Goal: Task Accomplishment & Management: Complete application form

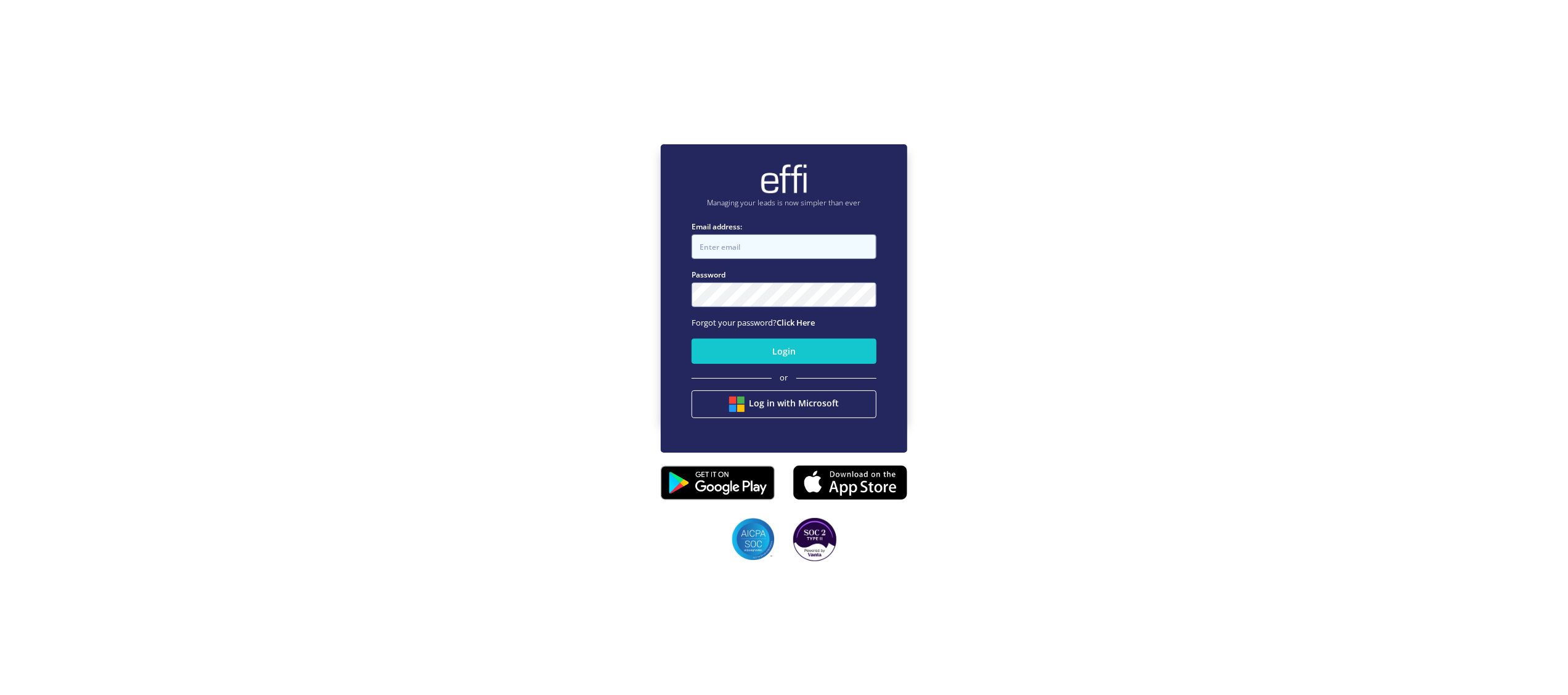
type input "[PERSON_NAME][EMAIL_ADDRESS][DOMAIN_NAME]"
click at [813, 349] on button "Login" at bounding box center [784, 351] width 185 height 25
